Goal: Find specific page/section: Find specific page/section

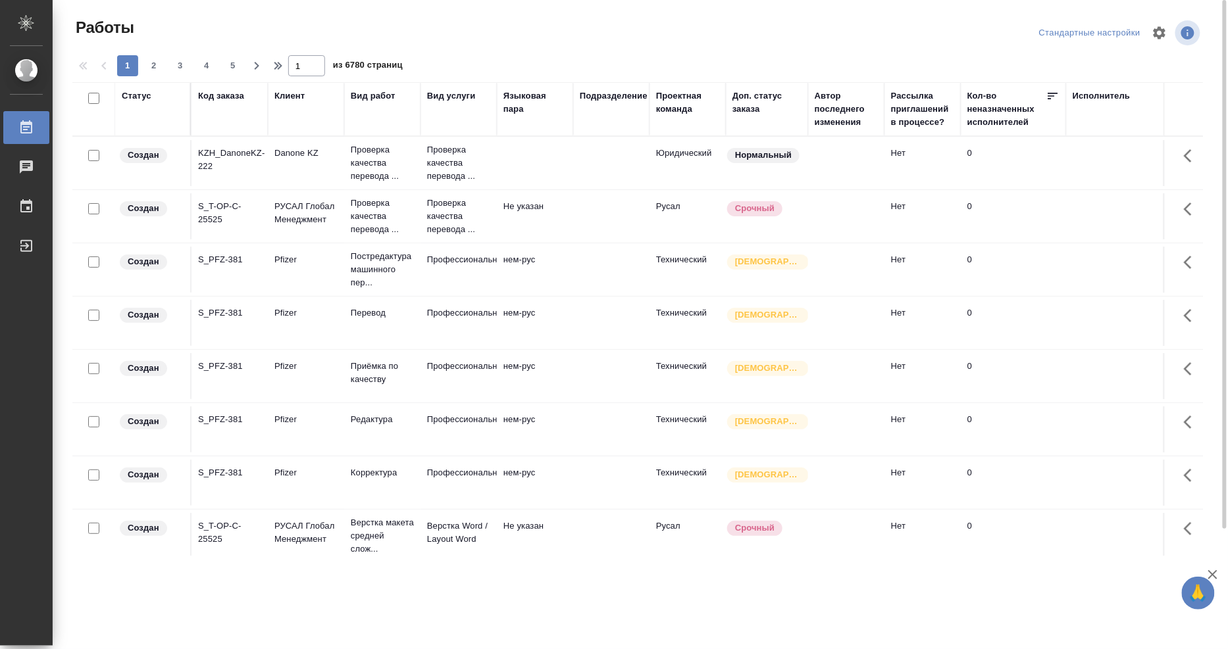
click at [1087, 101] on div "Исполнитель" at bounding box center [1102, 95] width 58 height 13
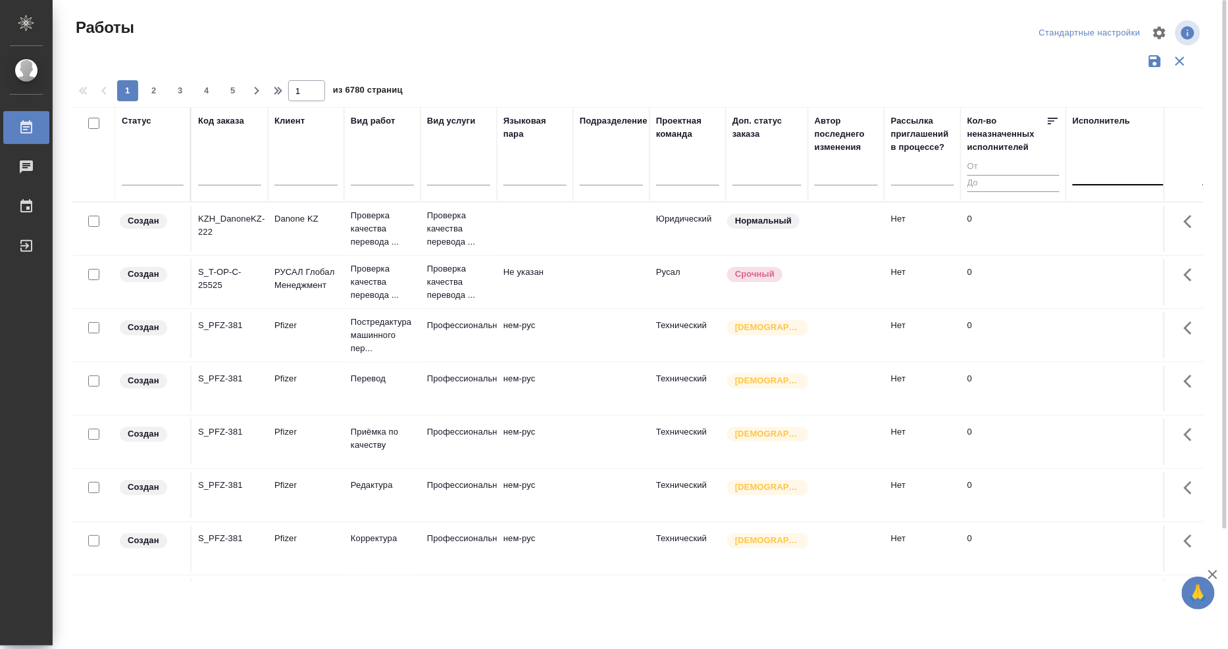
click at [1074, 179] on div at bounding box center [1158, 172] width 171 height 19
click at [1075, 220] on div "Свои работы" at bounding box center [1171, 215] width 197 height 24
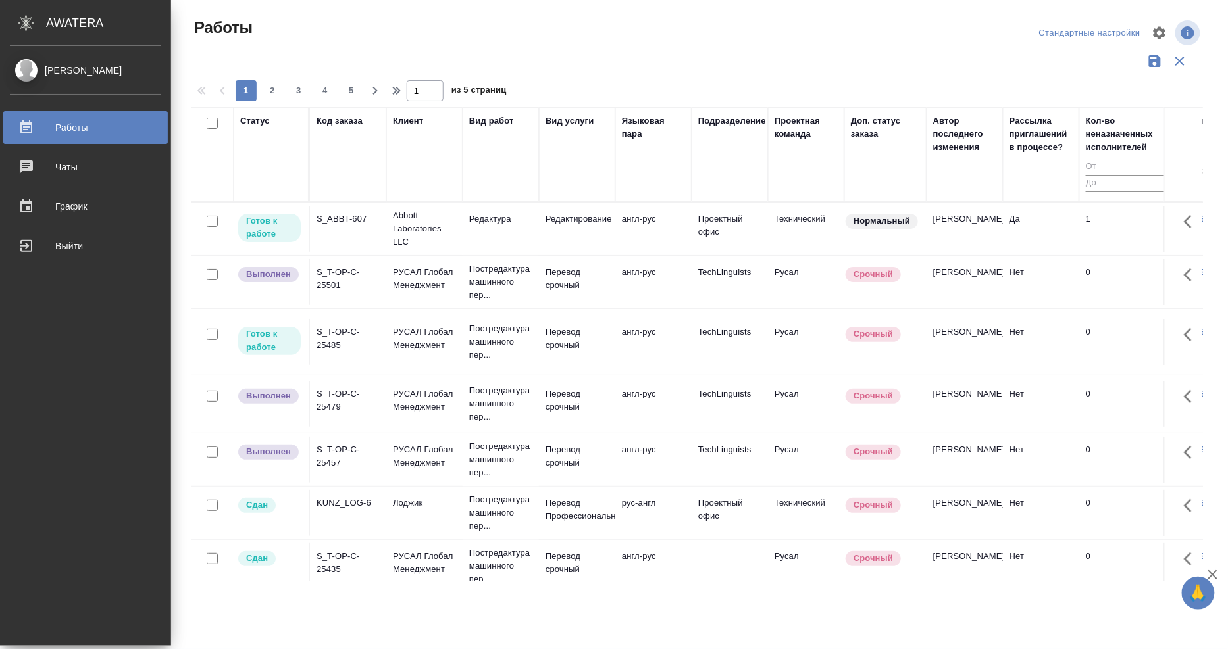
click at [316, 222] on div "S_ABBT-607" at bounding box center [347, 219] width 63 height 13
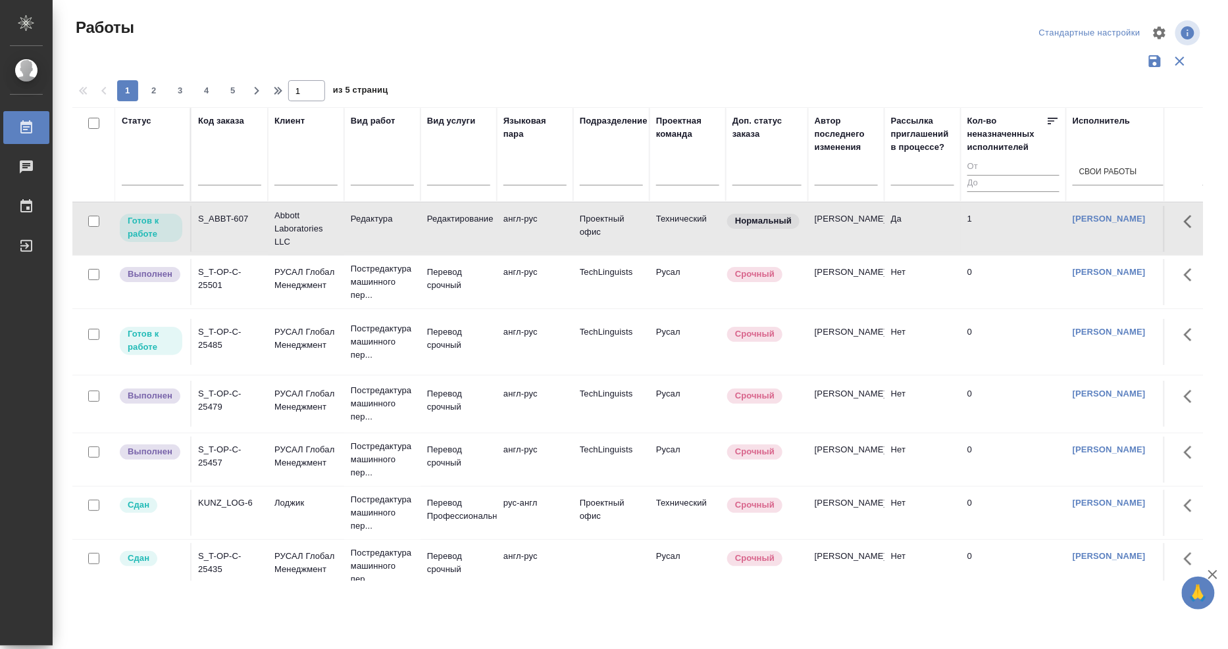
click at [236, 222] on div "S_ABBT-607" at bounding box center [229, 219] width 63 height 13
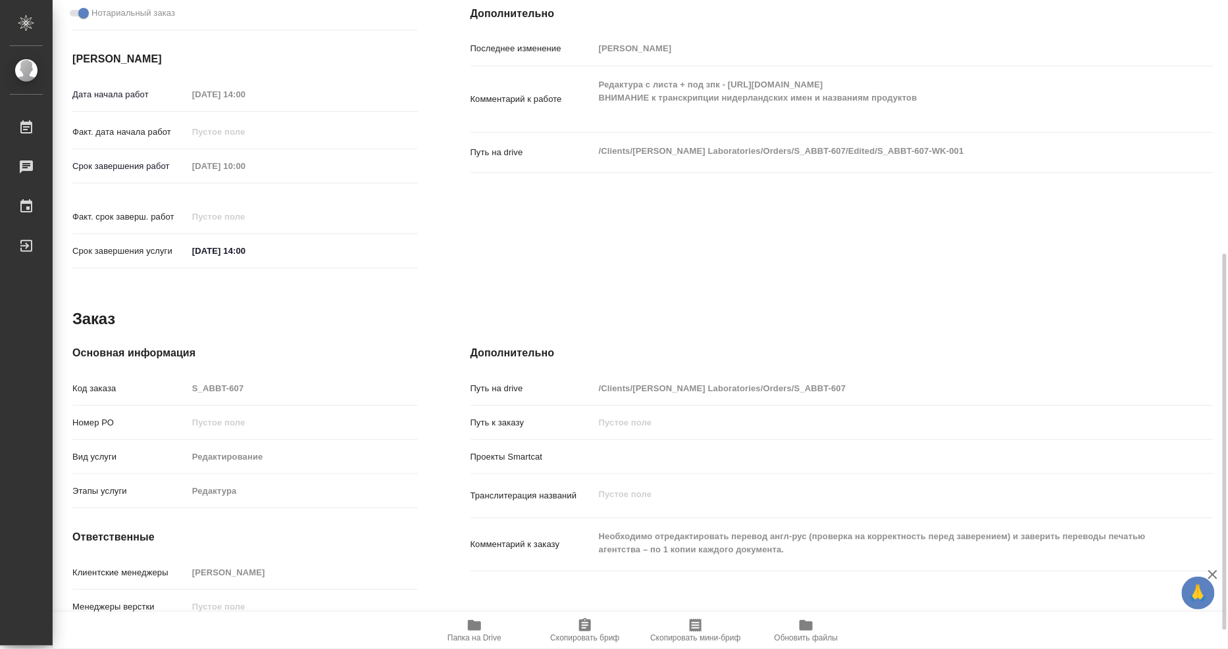
scroll to position [472, 0]
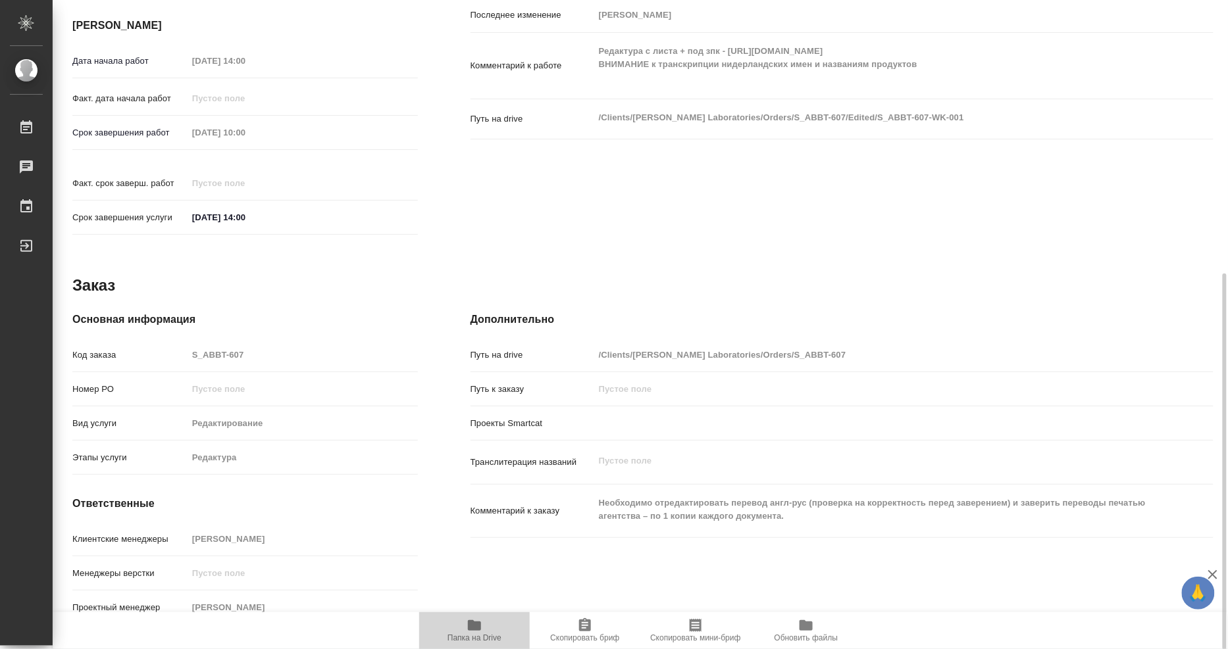
click at [471, 625] on icon "button" at bounding box center [474, 625] width 13 height 11
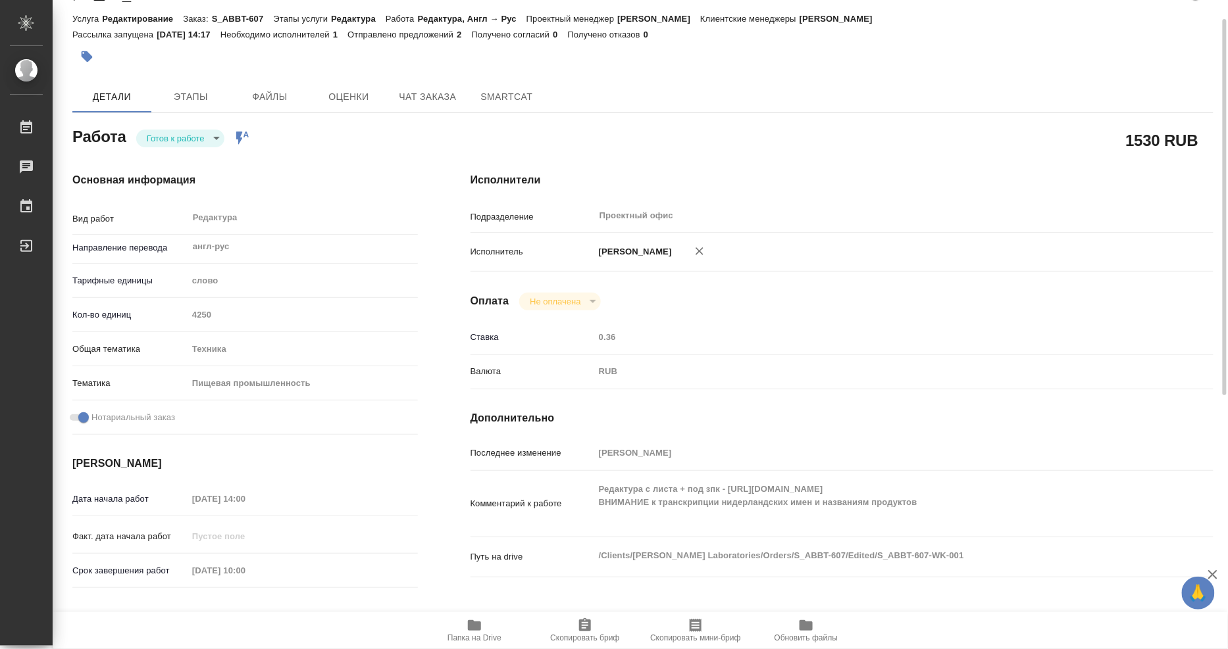
scroll to position [180, 0]
